Goal: Browse casually

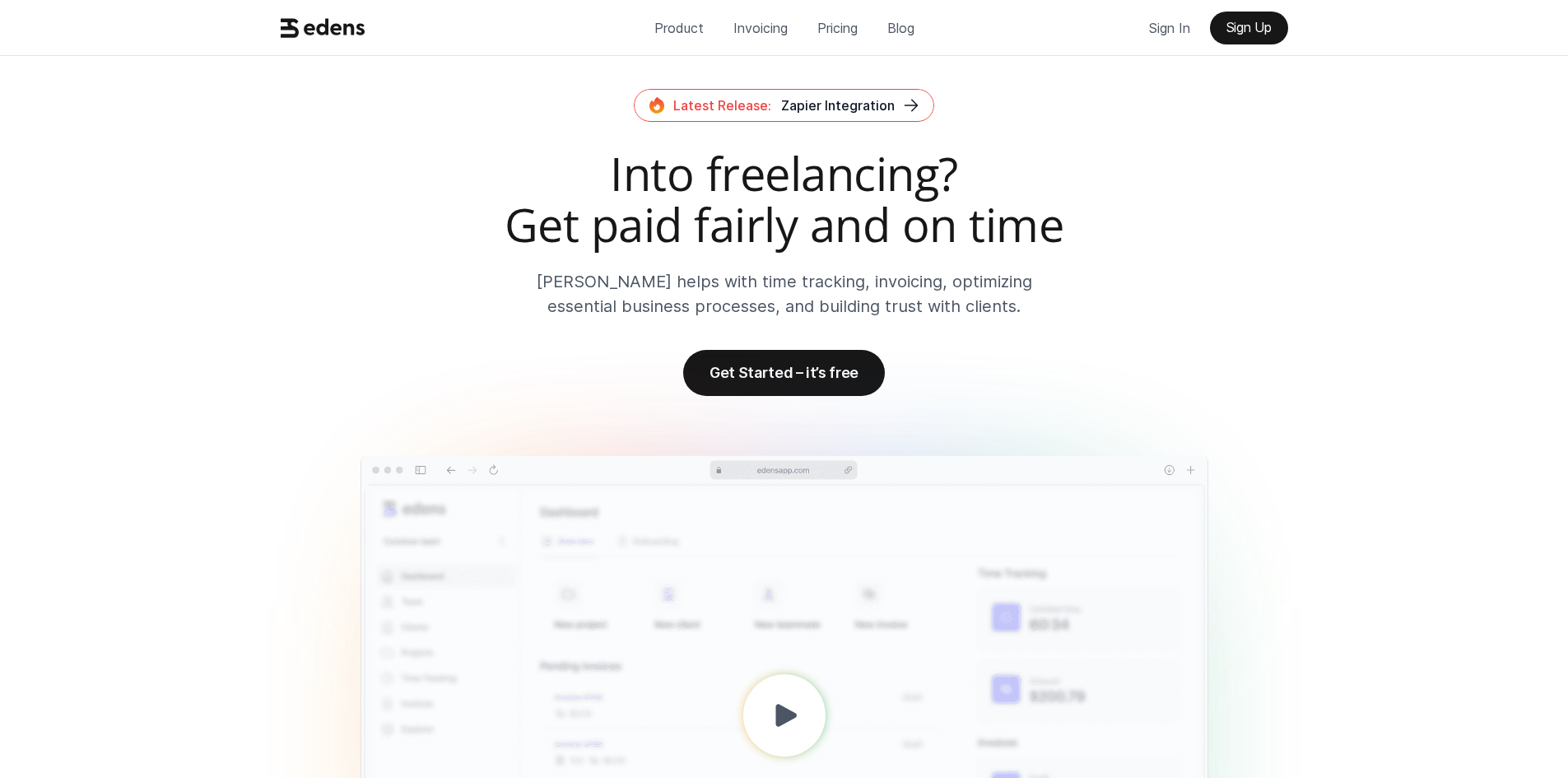
scroll to position [987, 0]
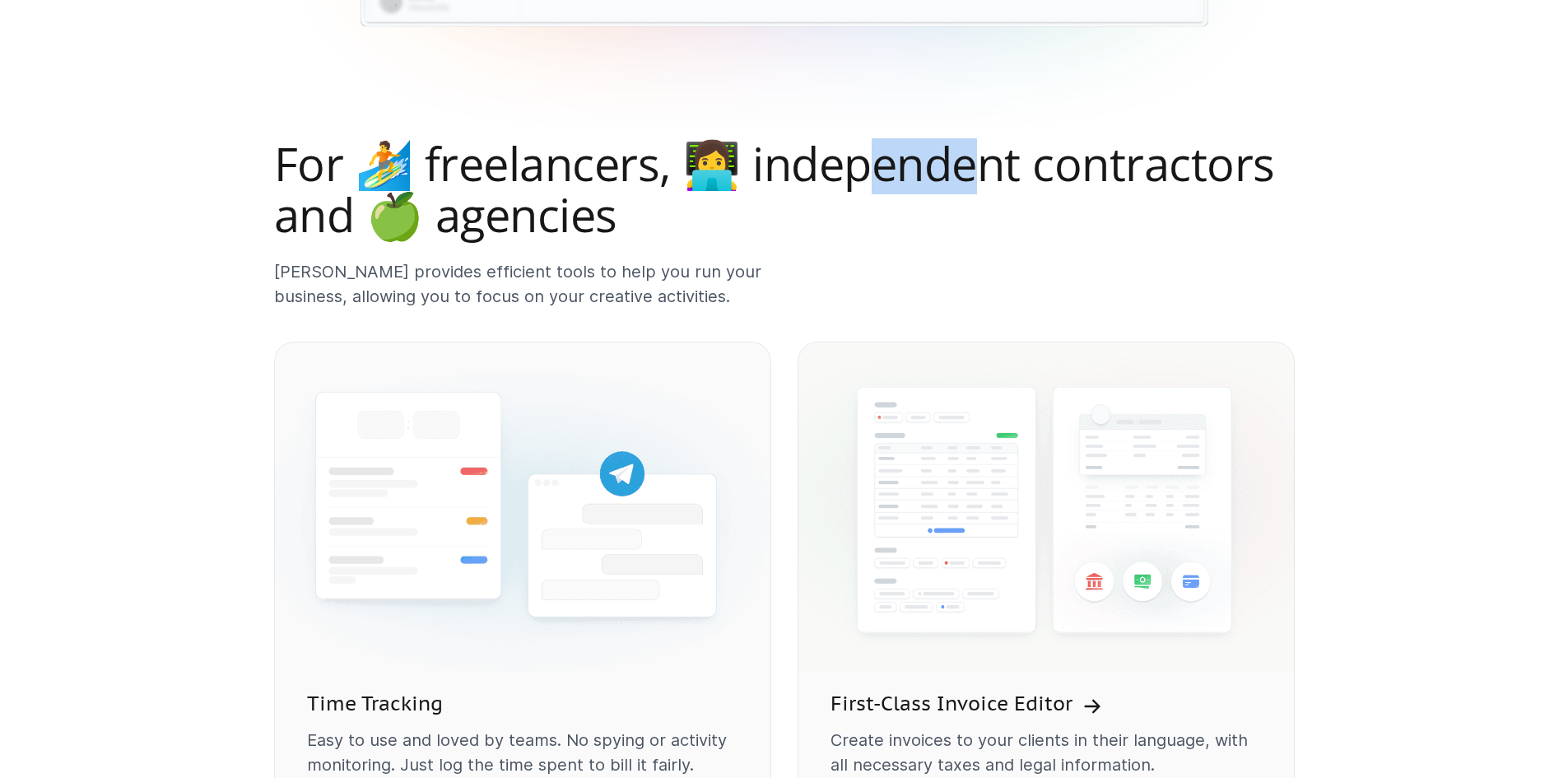
drag, startPoint x: 881, startPoint y: 159, endPoint x: 977, endPoint y: 166, distance: 96.3
click at [977, 166] on h2 "For 🏄 freelancers, 👩‍💻 independent contractors and 🍏 agencies" at bounding box center [784, 189] width 1021 height 101
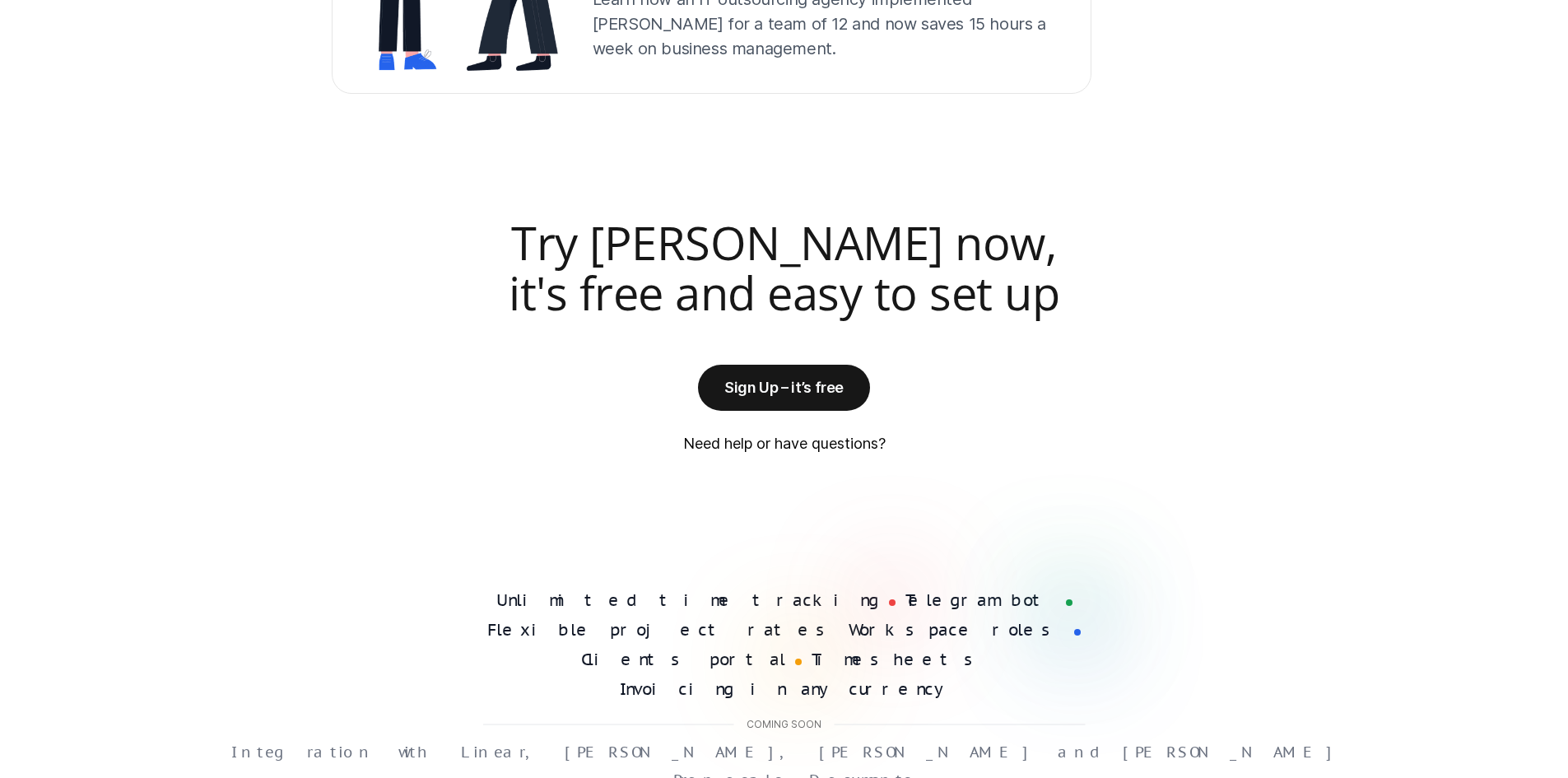
scroll to position [4177, 0]
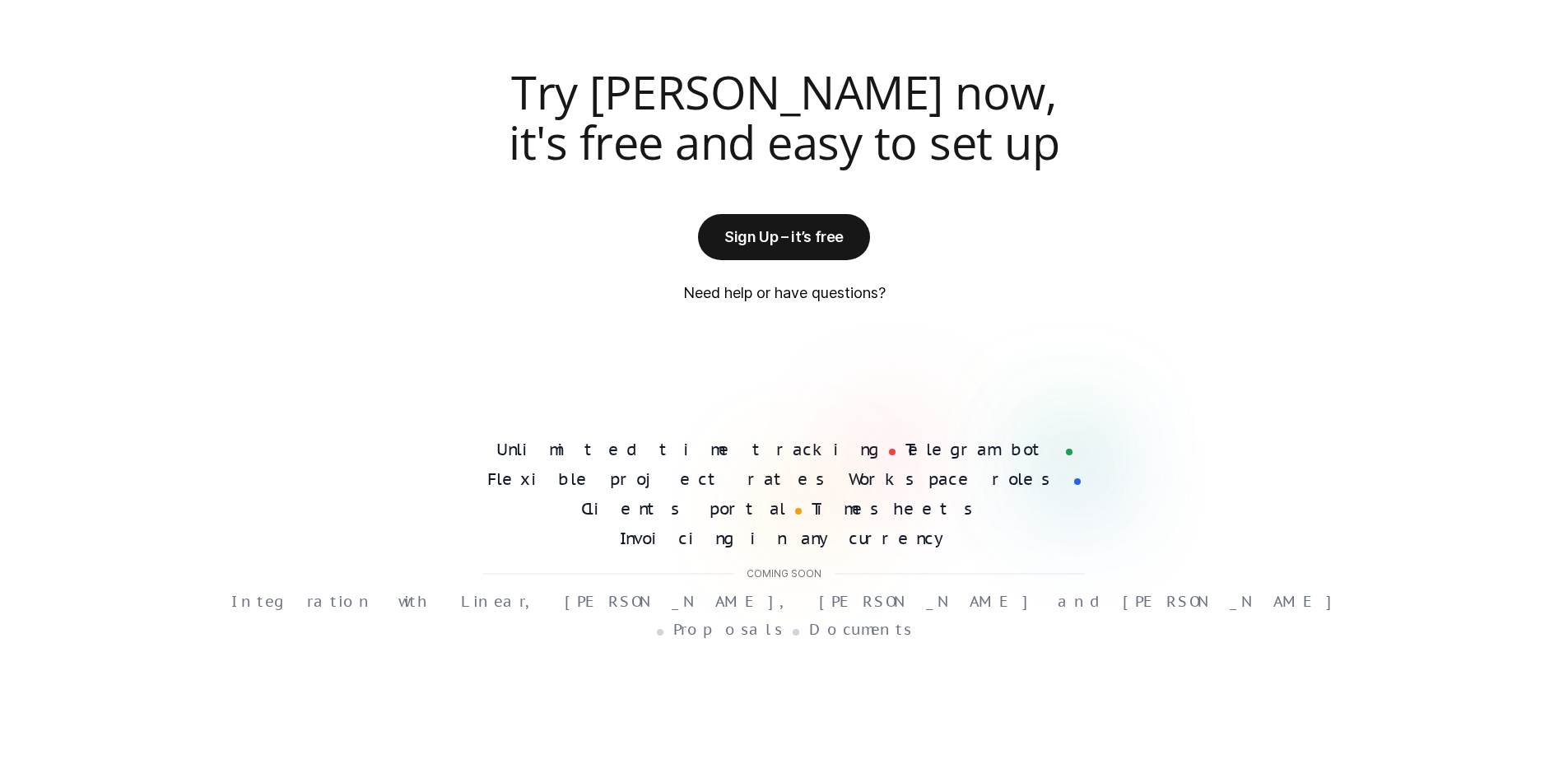
scroll to position [4177, 0]
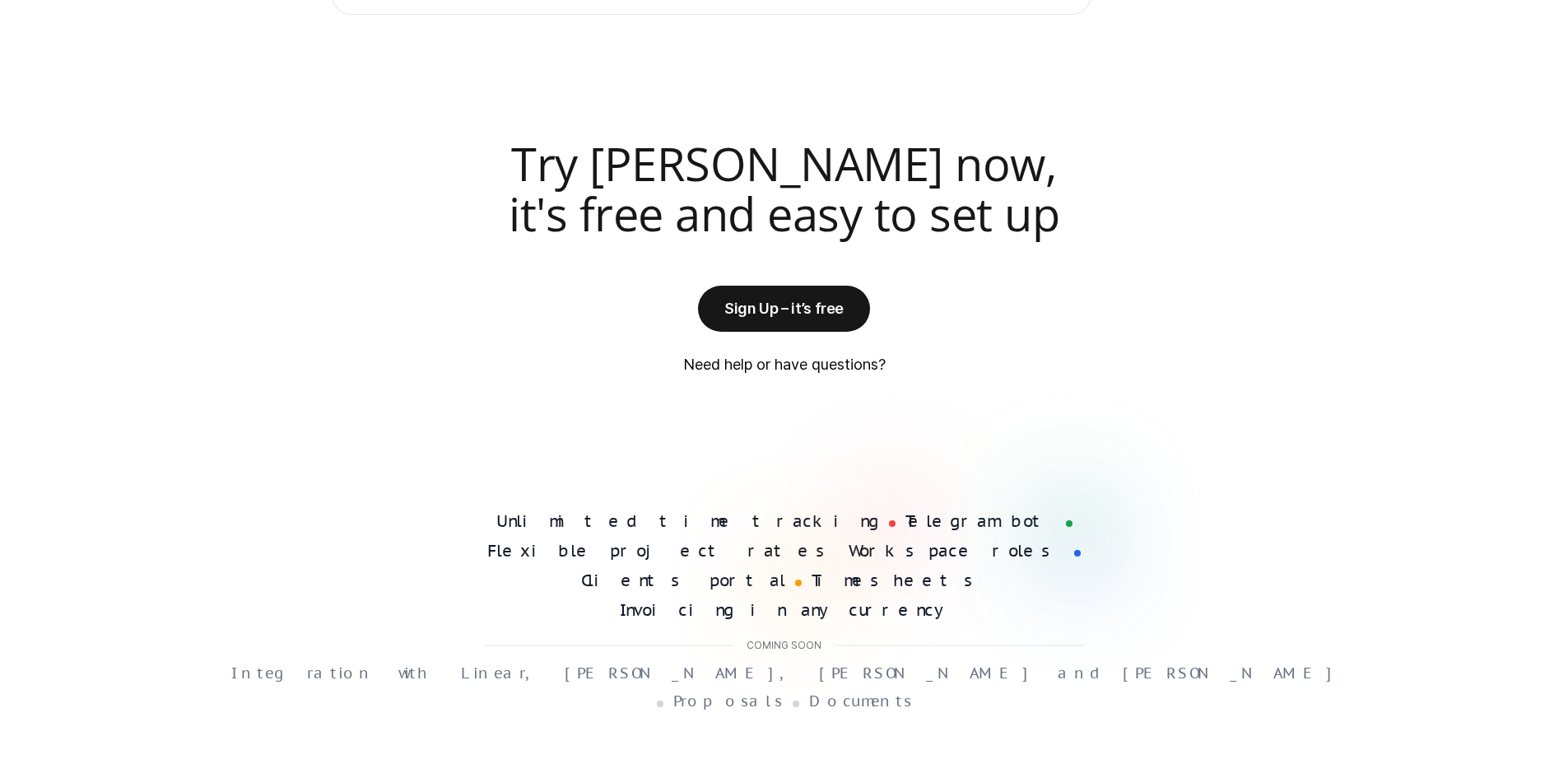
scroll to position [4177, 0]
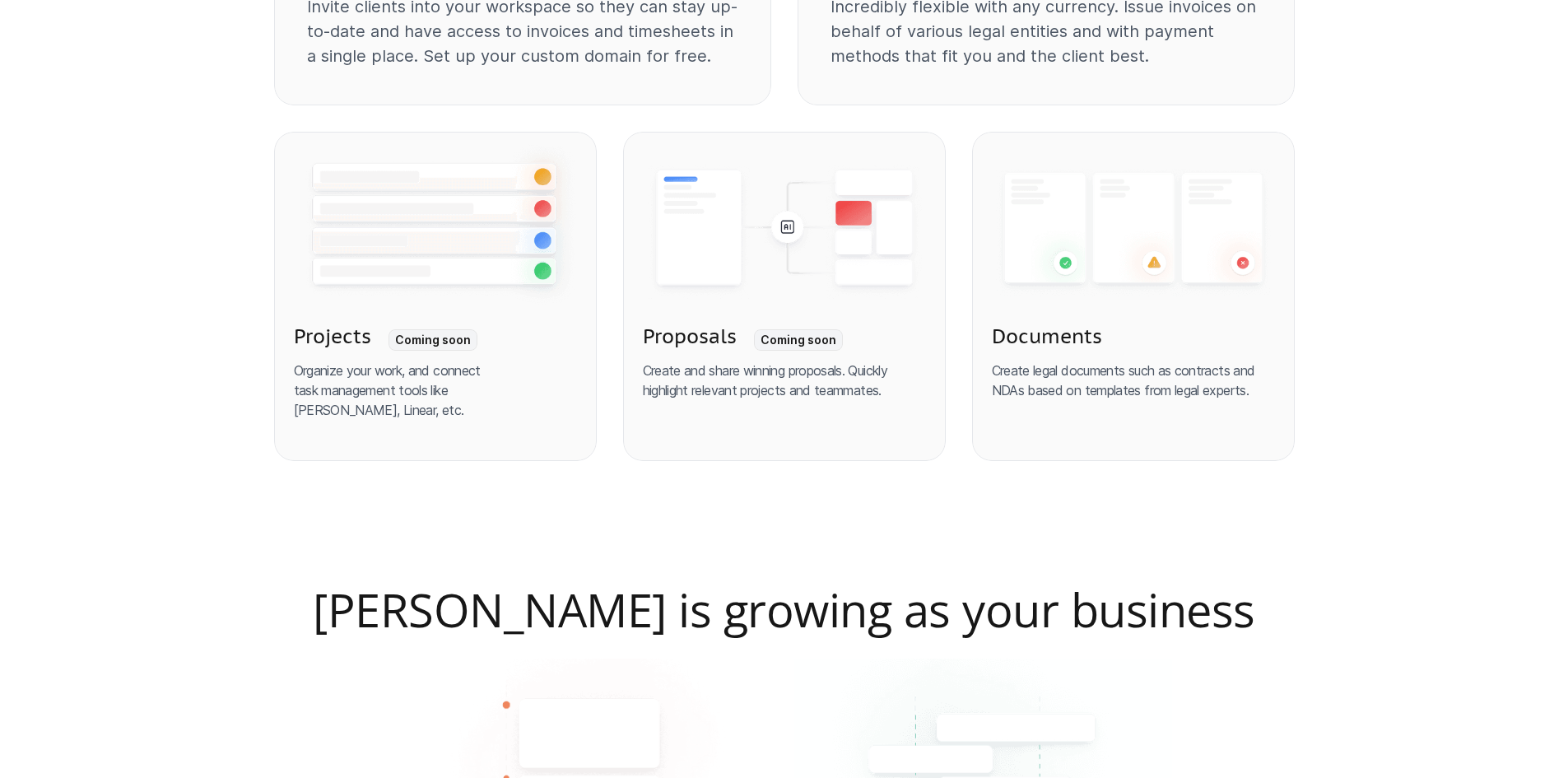
scroll to position [2469, 0]
